Goal: Task Accomplishment & Management: Use online tool/utility

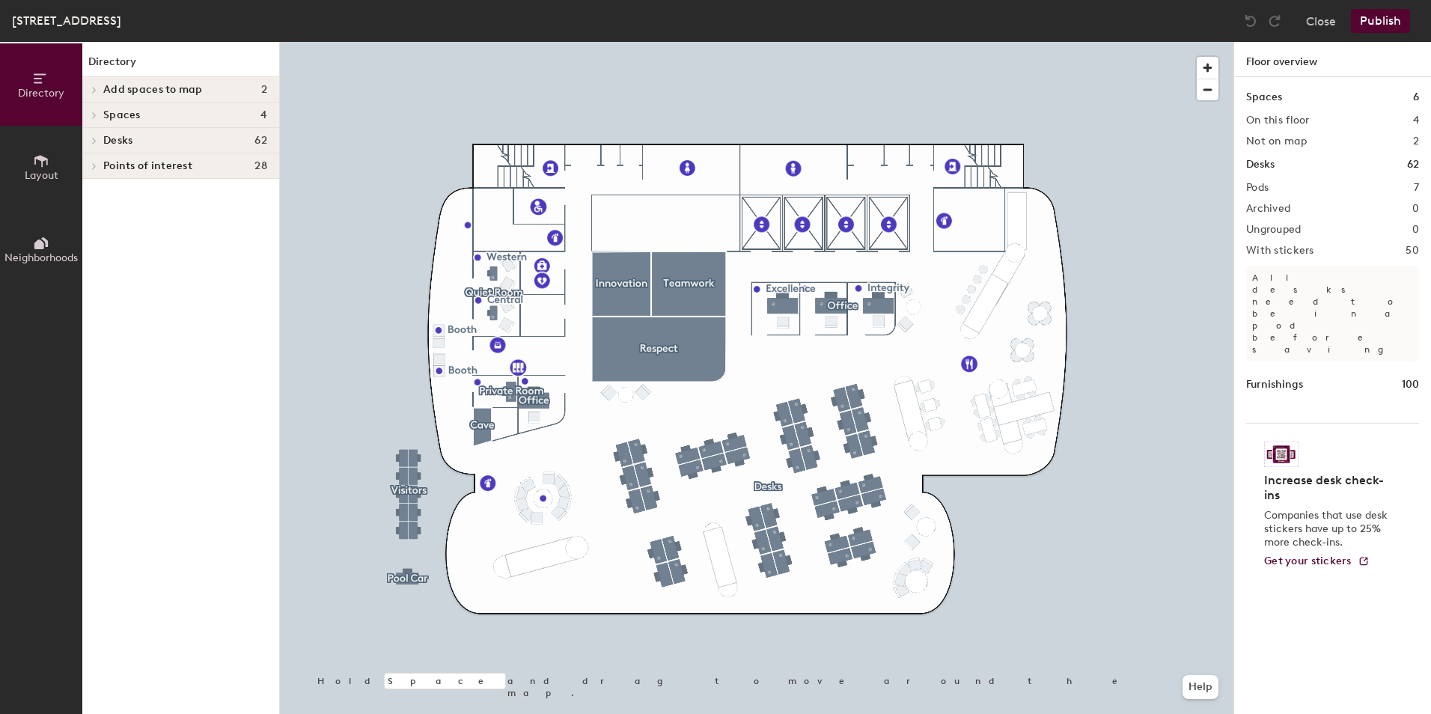
click at [43, 90] on span "Directory" at bounding box center [41, 93] width 46 height 13
click at [97, 165] on icon at bounding box center [94, 165] width 6 height 7
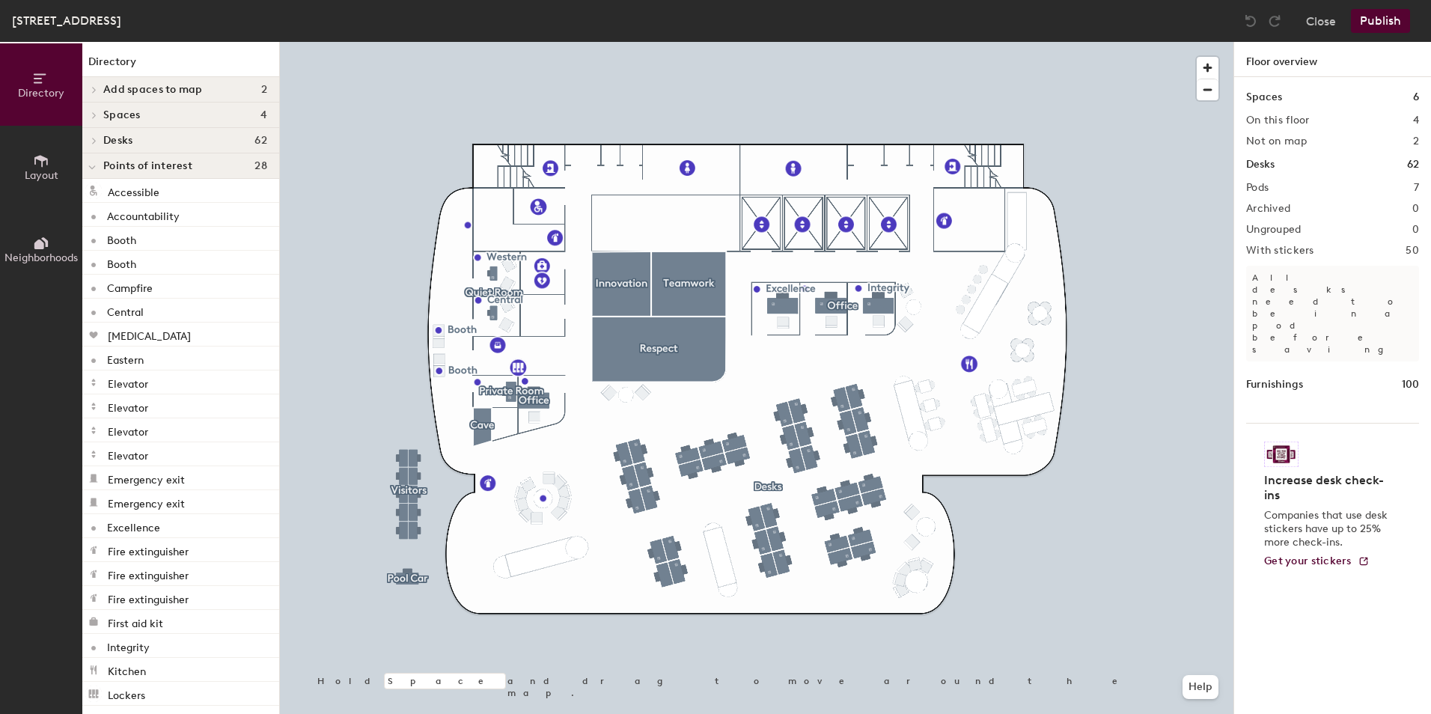
click at [91, 131] on div at bounding box center [91, 140] width 19 height 25
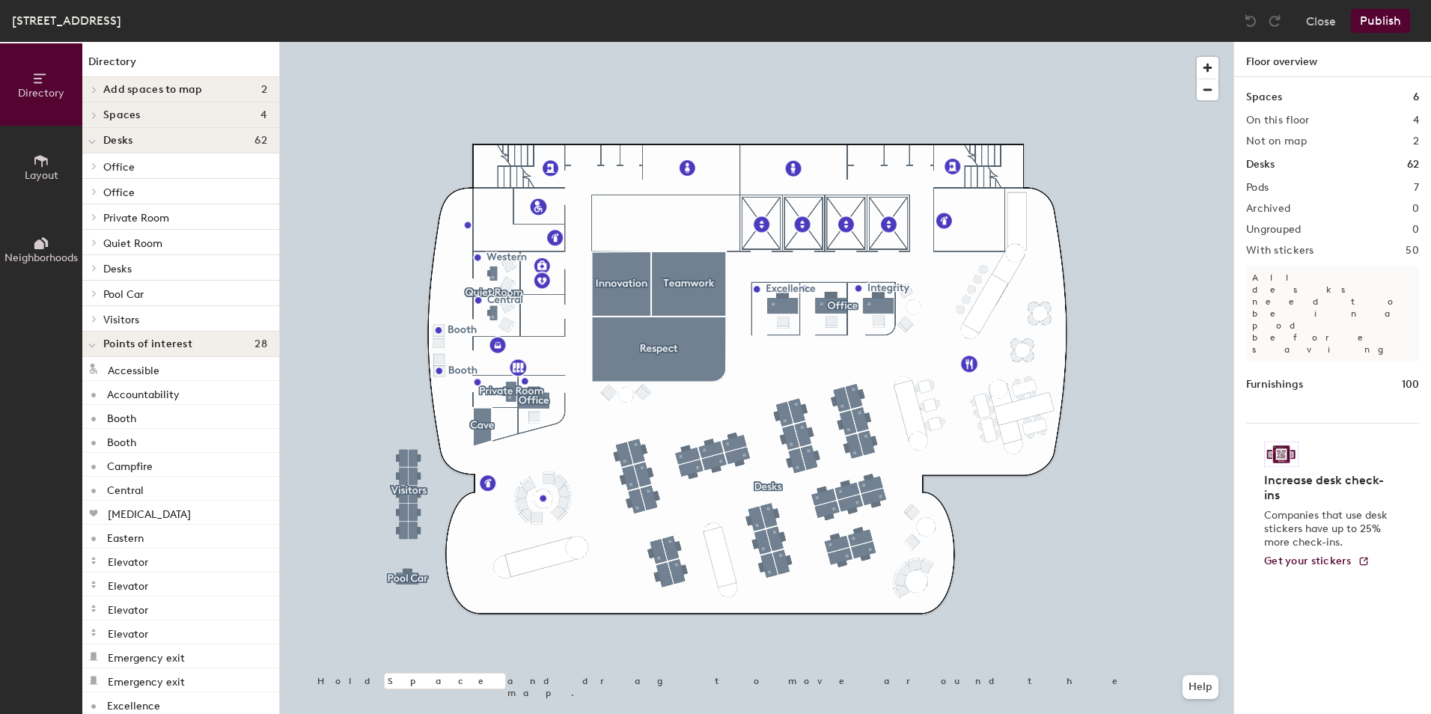
click at [91, 114] on icon at bounding box center [94, 114] width 6 height 7
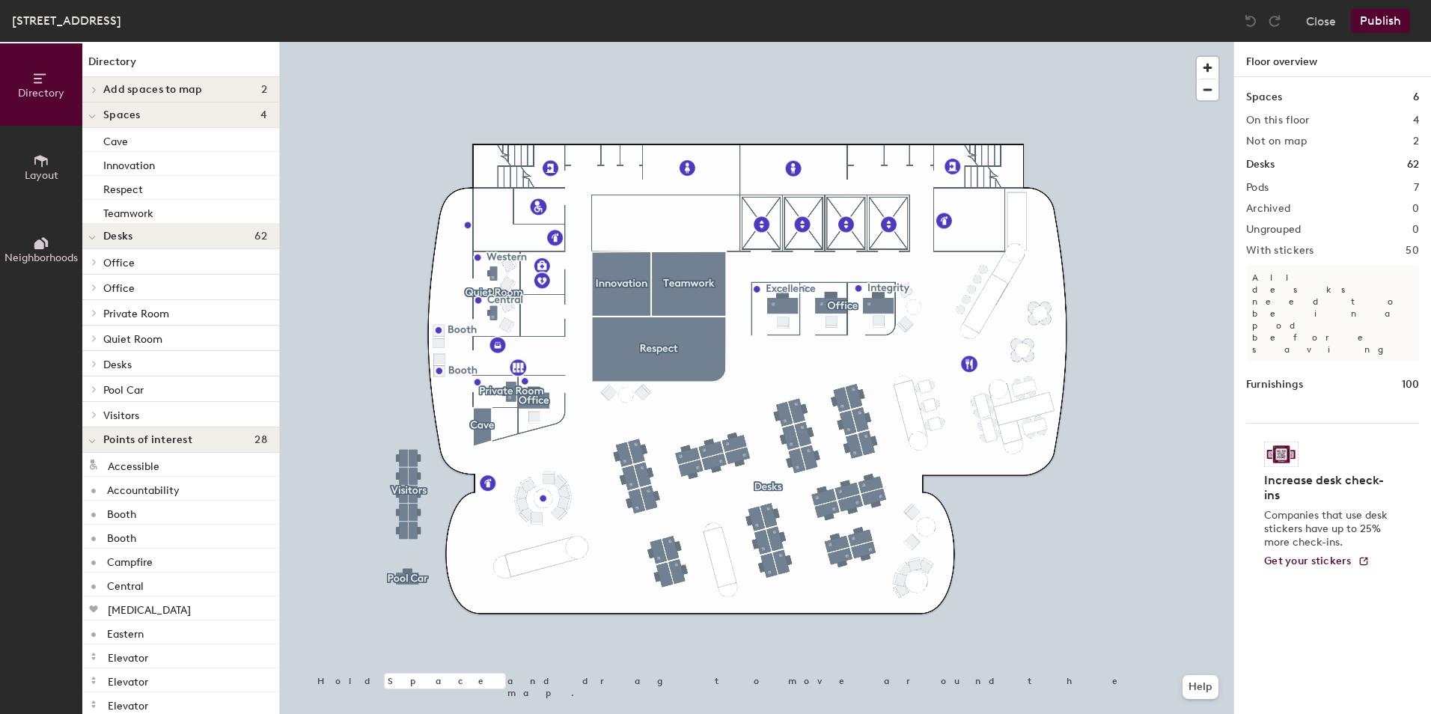
click at [91, 97] on div at bounding box center [91, 89] width 19 height 25
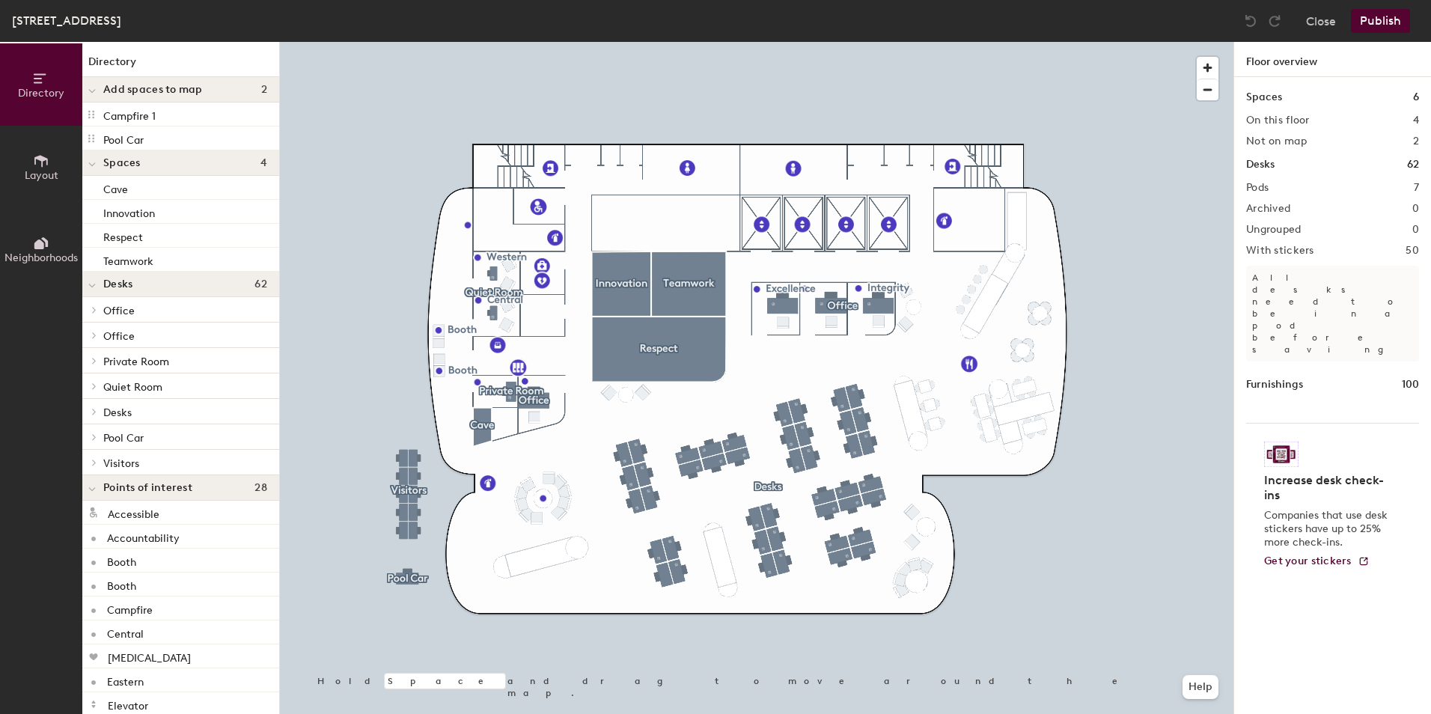
click at [34, 157] on icon at bounding box center [41, 161] width 16 height 16
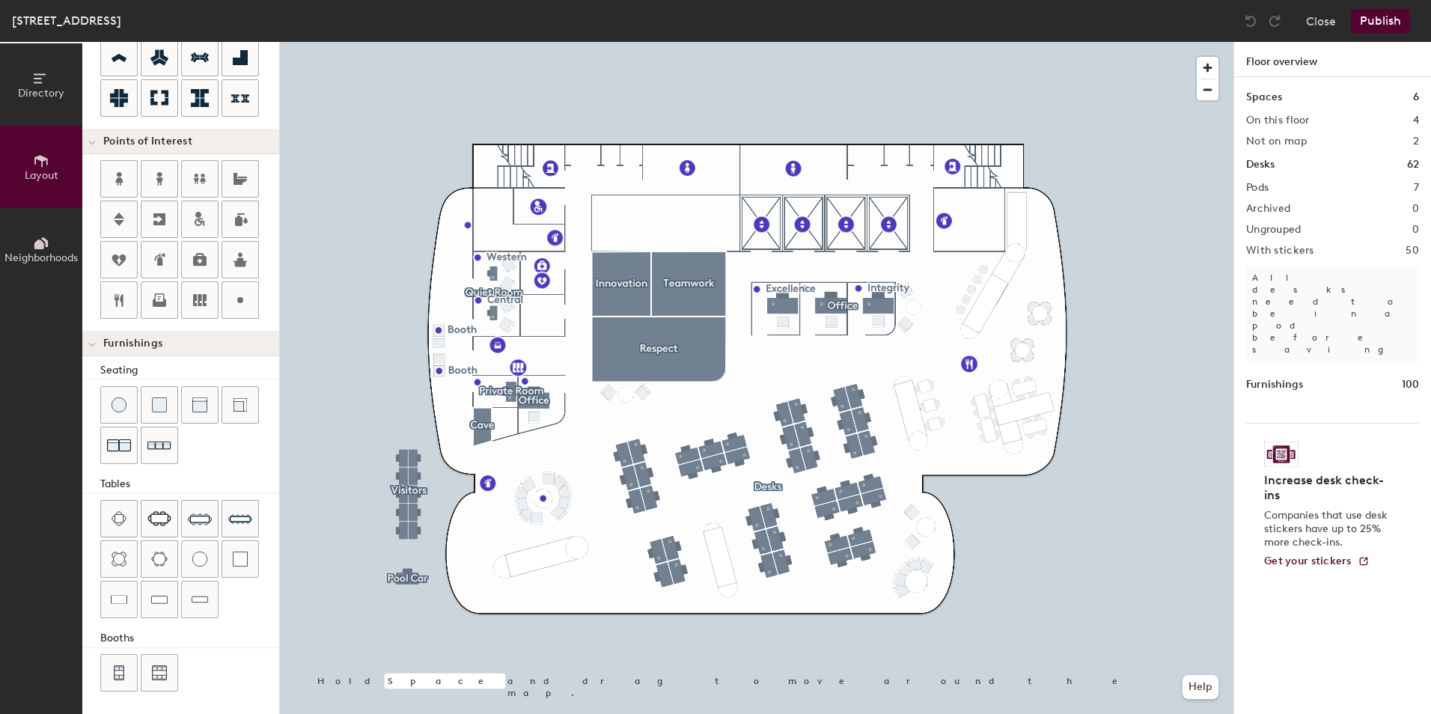
scroll to position [231, 0]
click at [40, 237] on icon at bounding box center [41, 243] width 16 height 16
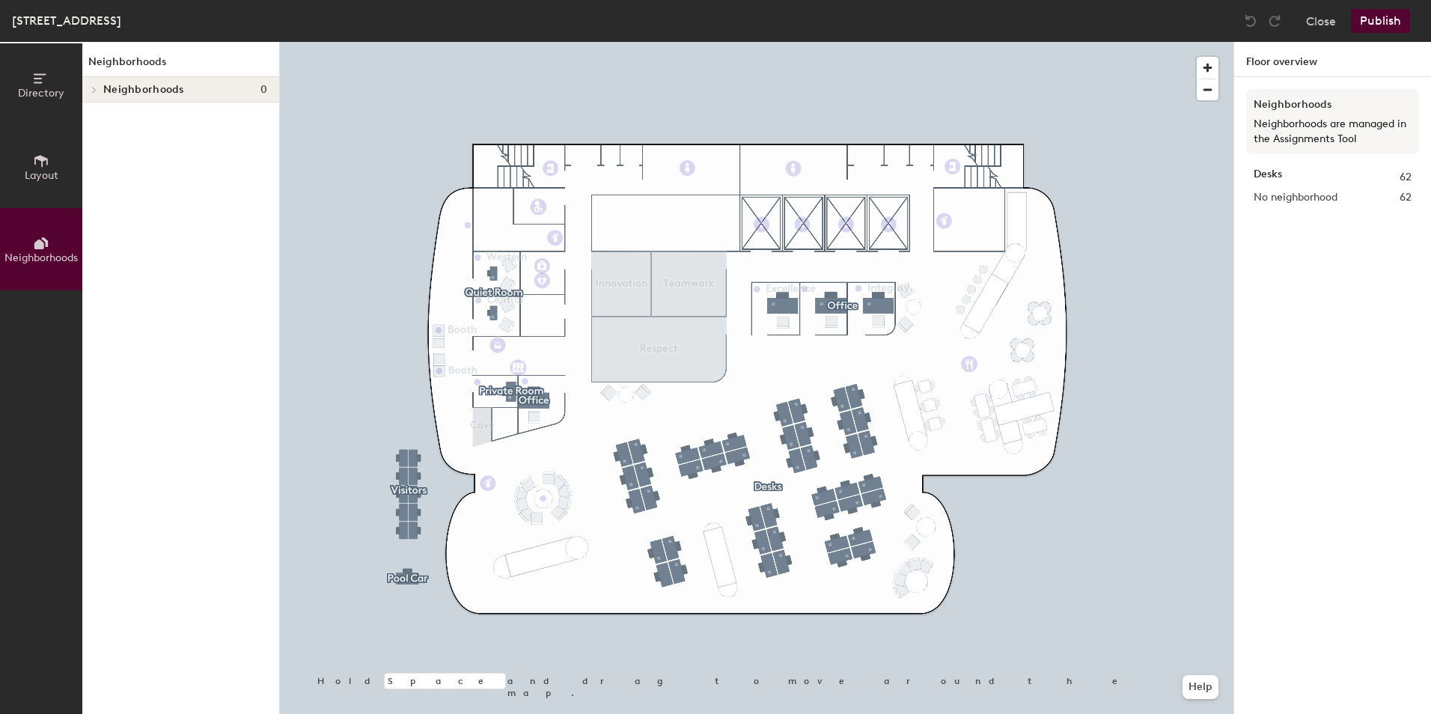
click at [38, 181] on span "Layout" at bounding box center [42, 175] width 34 height 13
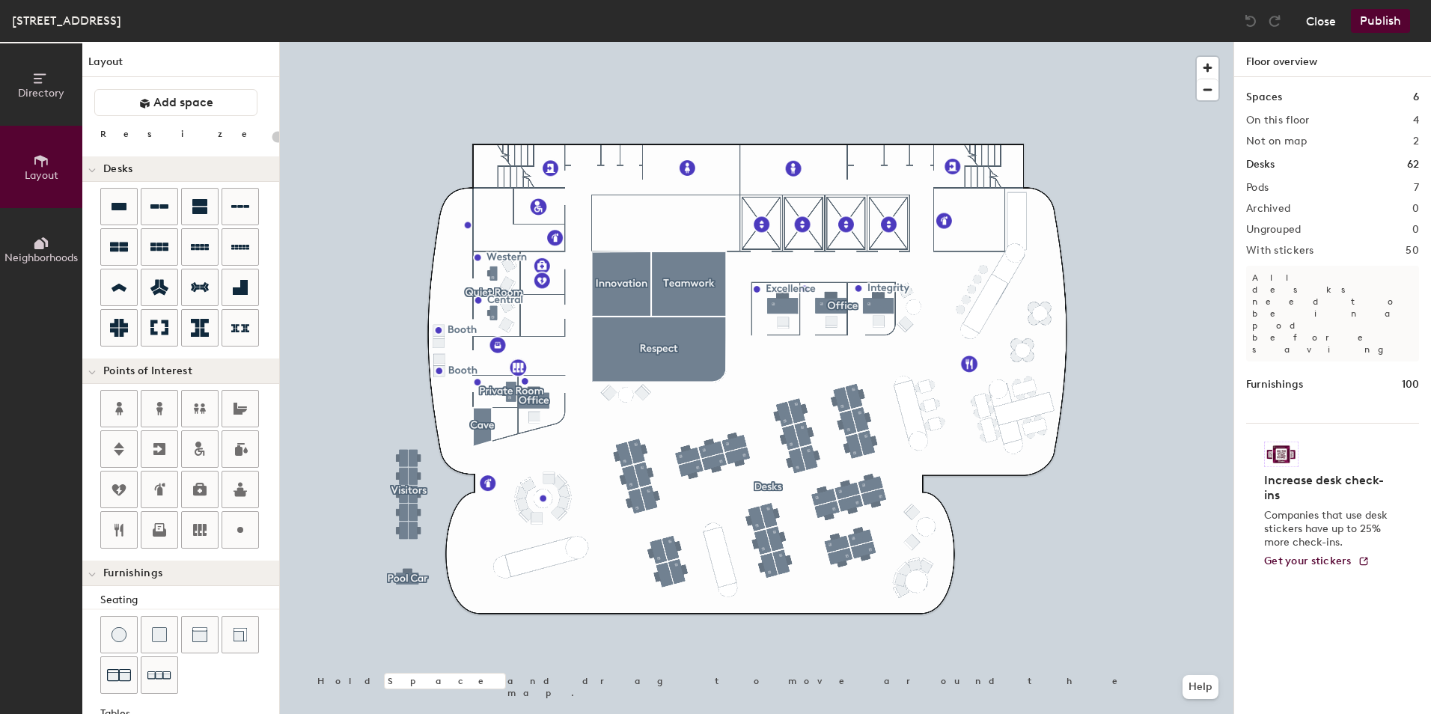
click at [1323, 22] on button "Close" at bounding box center [1321, 21] width 30 height 24
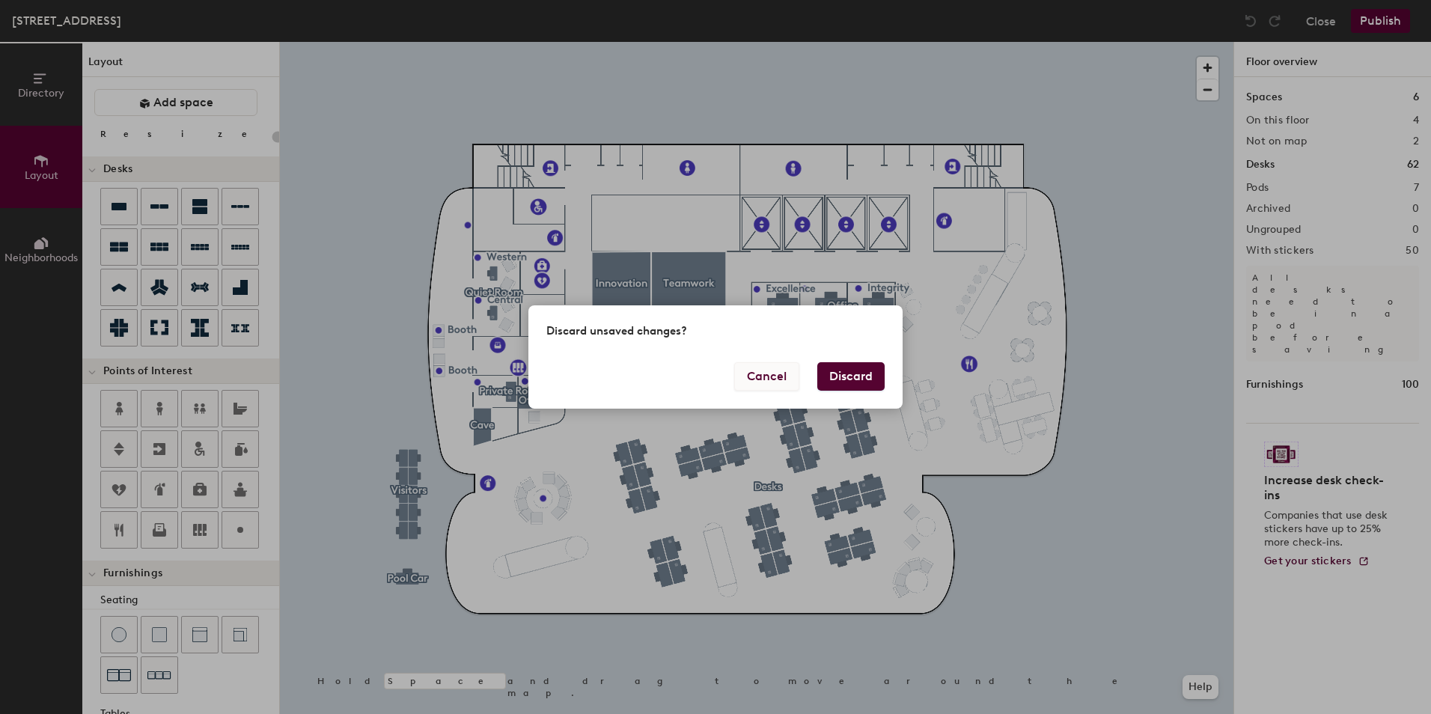
click at [774, 379] on button "Cancel" at bounding box center [766, 376] width 65 height 28
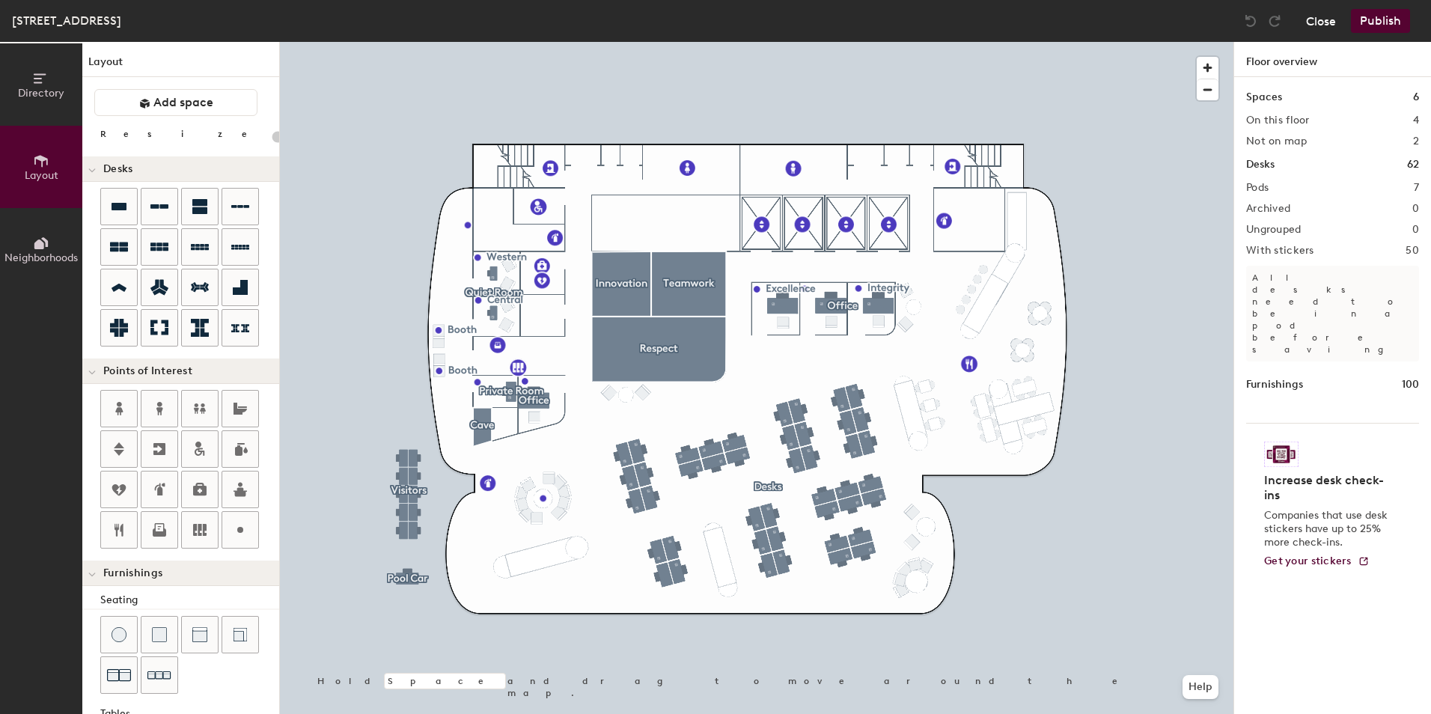
click at [1318, 23] on button "Close" at bounding box center [1321, 21] width 30 height 24
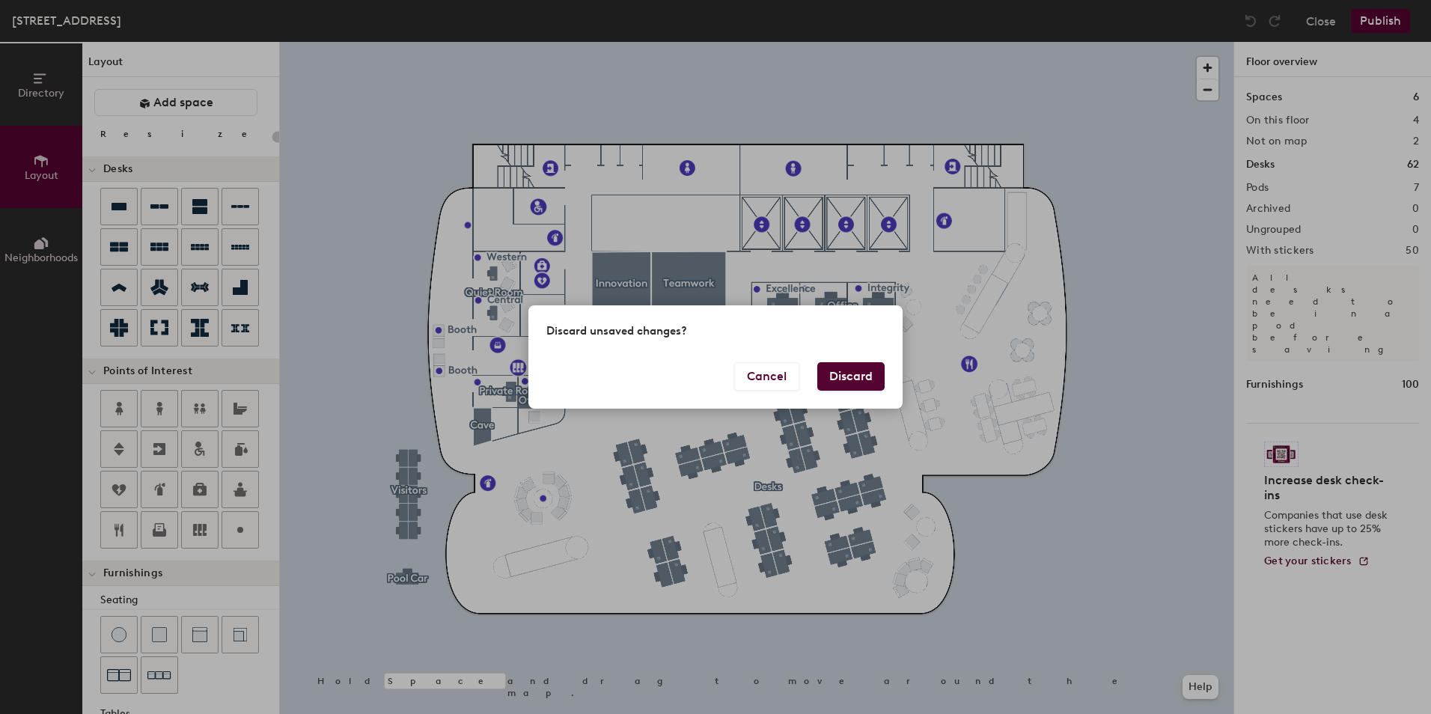
click at [852, 385] on button "Discard" at bounding box center [850, 376] width 67 height 28
type input "20"
